Goal: Use online tool/utility: Utilize a website feature to perform a specific function

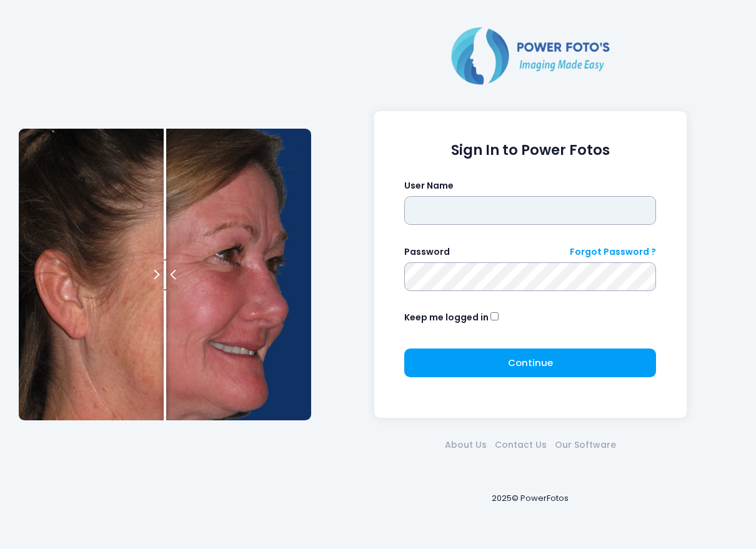
click at [478, 213] on input "text" at bounding box center [530, 210] width 252 height 29
type input "*******"
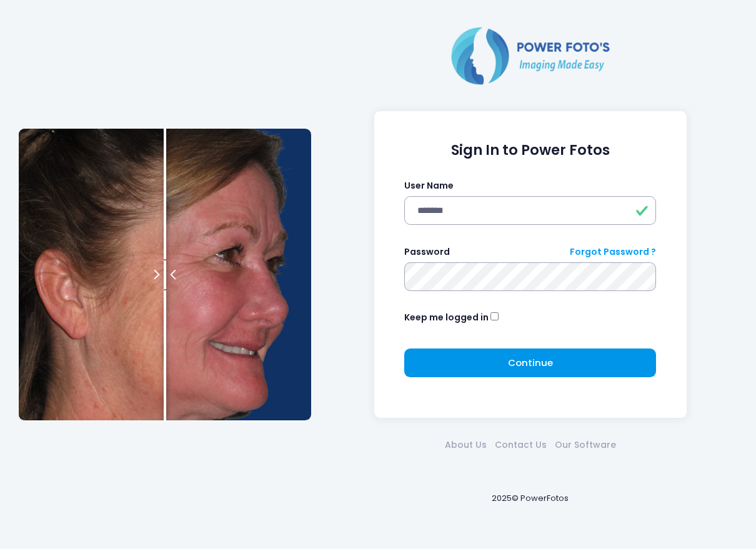
click at [521, 357] on span "Continue" at bounding box center [530, 362] width 45 height 13
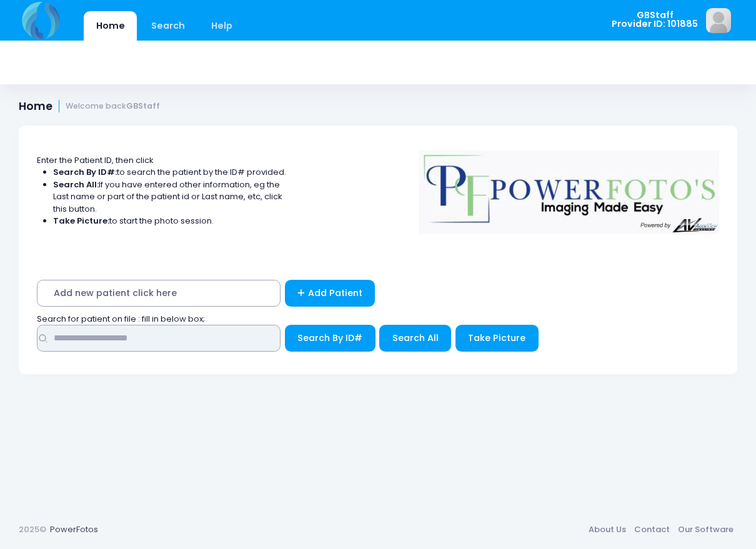
click at [132, 340] on input "text" at bounding box center [159, 338] width 244 height 27
type input "*****"
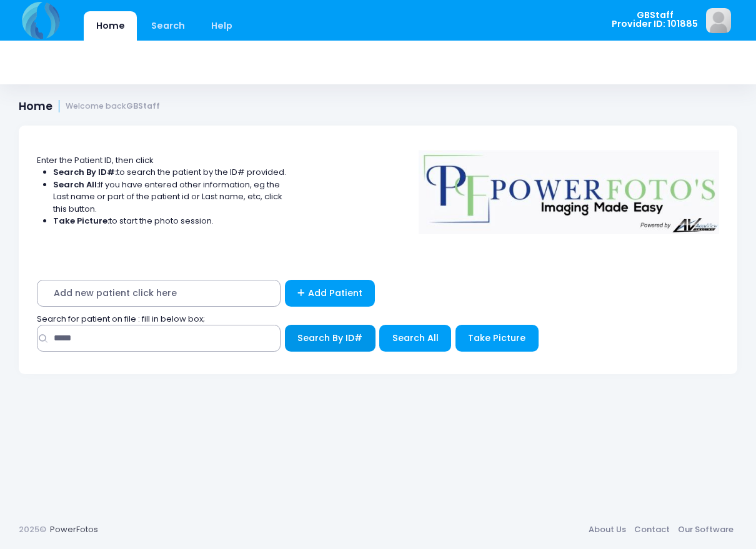
click at [307, 337] on span "Search By ID#" at bounding box center [329, 338] width 65 height 12
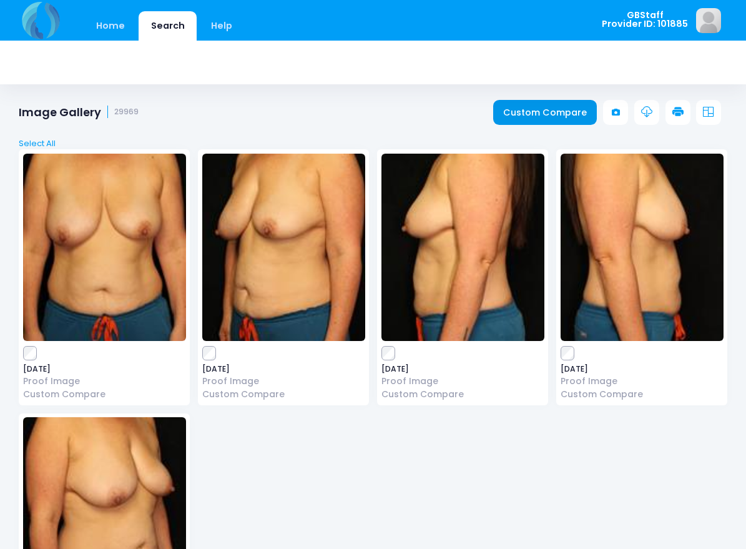
click at [561, 114] on link "Custom Compare" at bounding box center [545, 112] width 104 height 25
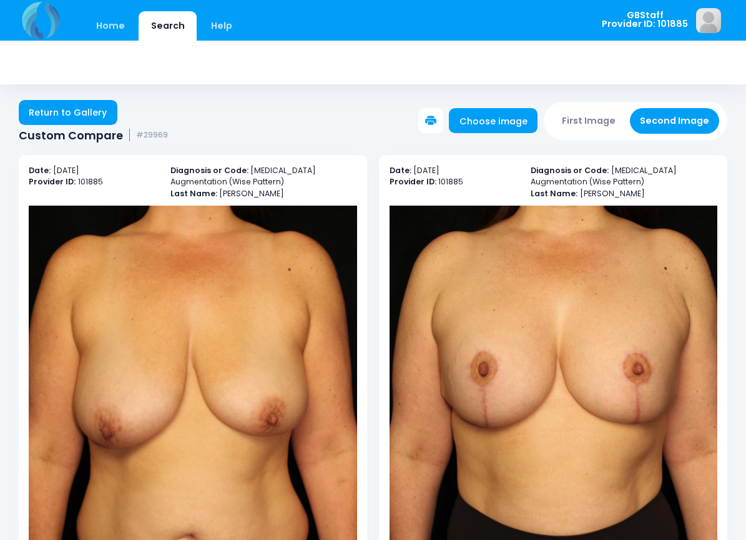
click at [434, 122] on icon at bounding box center [430, 121] width 11 height 11
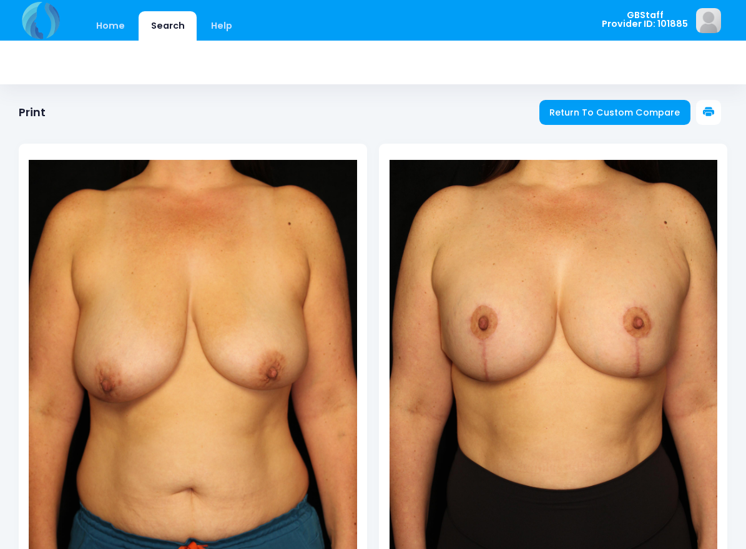
click at [714, 108] on icon at bounding box center [708, 112] width 11 height 11
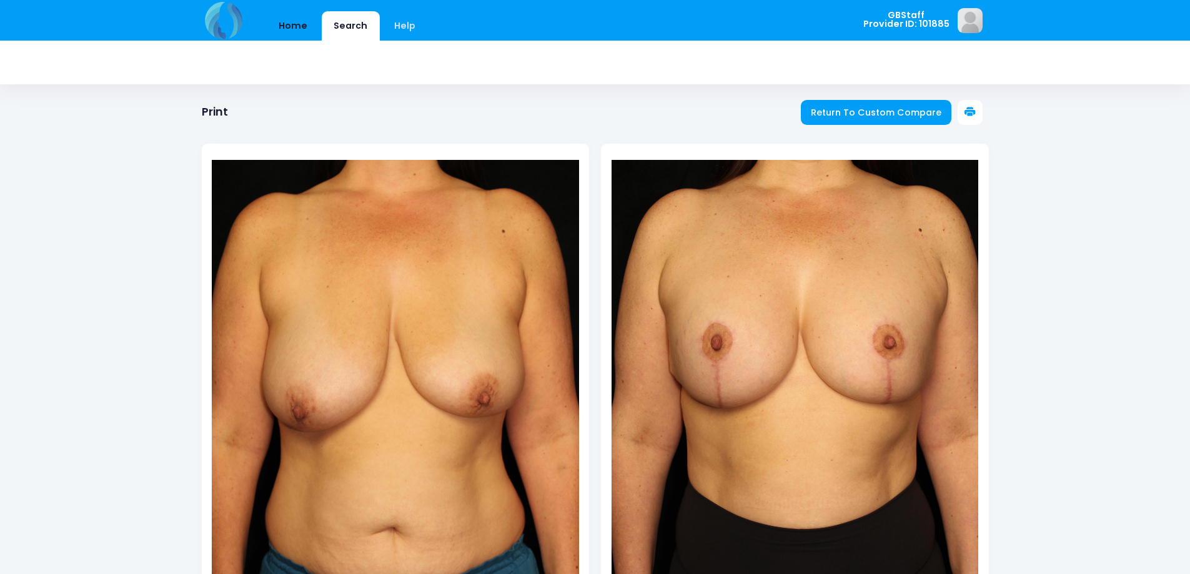
click at [306, 26] on link "Home" at bounding box center [293, 25] width 53 height 29
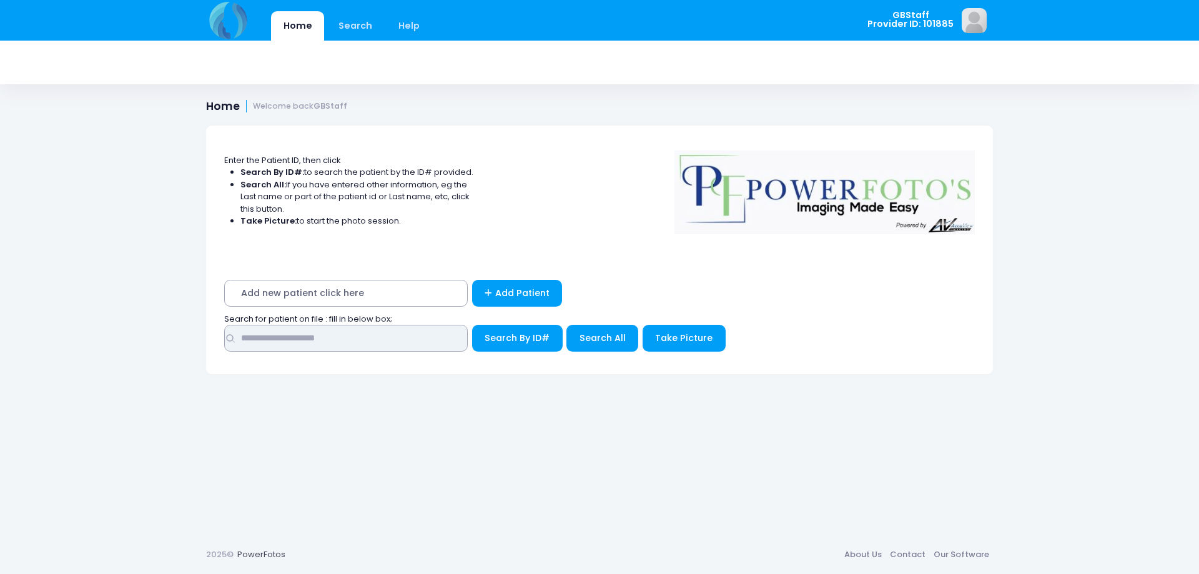
click at [337, 335] on input "text" at bounding box center [346, 338] width 244 height 27
type input "****"
click at [472, 325] on button "Search By ID#" at bounding box center [517, 338] width 91 height 27
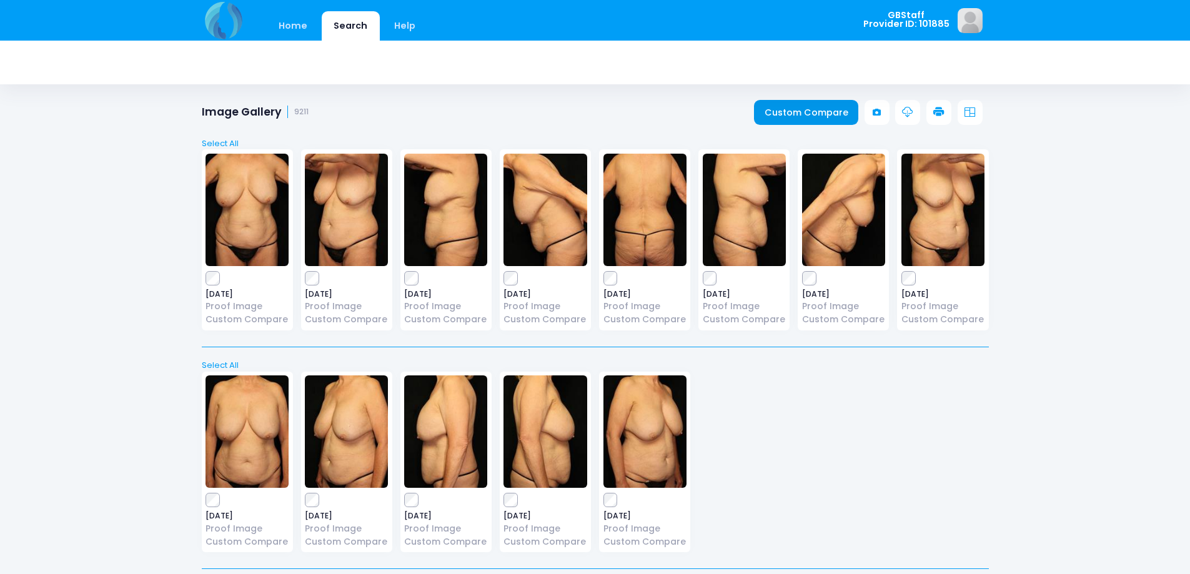
click at [826, 110] on link "Custom Compare" at bounding box center [806, 112] width 104 height 25
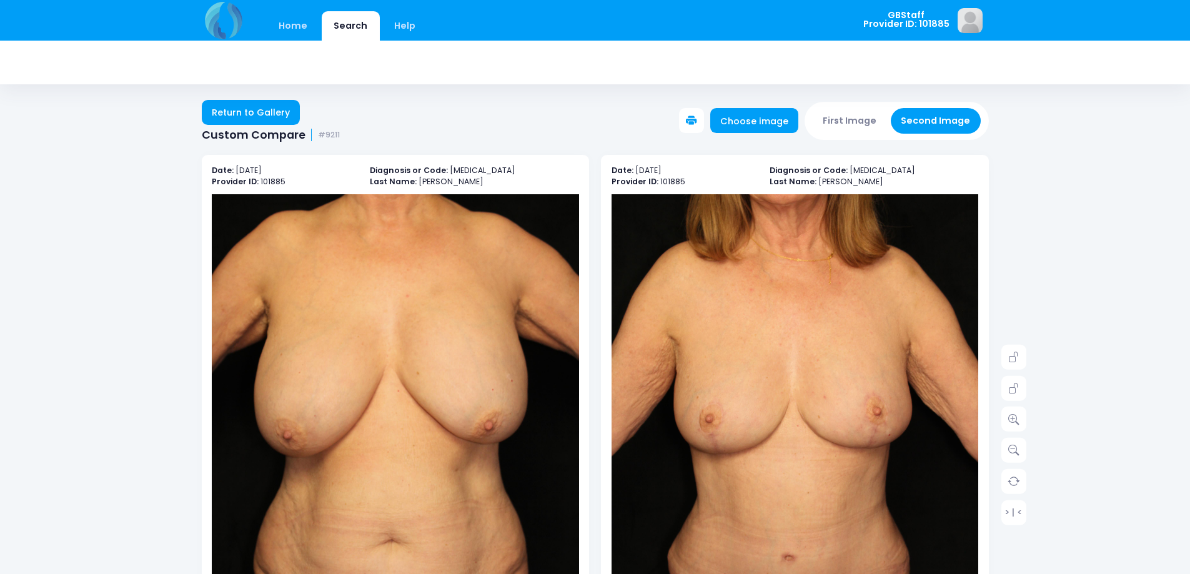
click at [702, 112] on button at bounding box center [691, 120] width 25 height 25
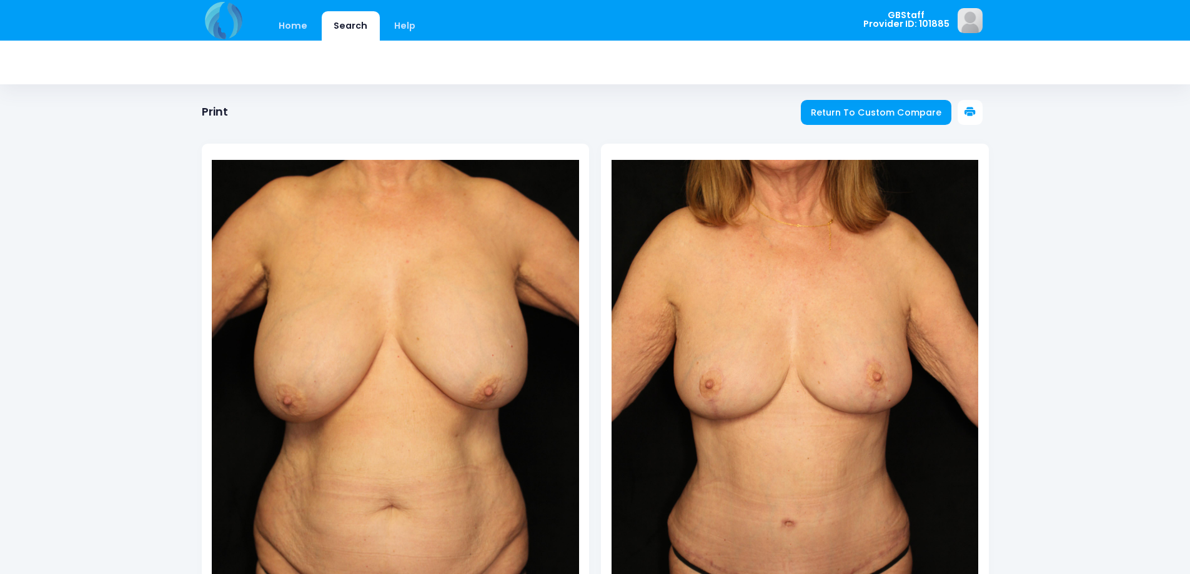
click at [980, 108] on button at bounding box center [969, 112] width 25 height 25
